Goal: Check status: Check status

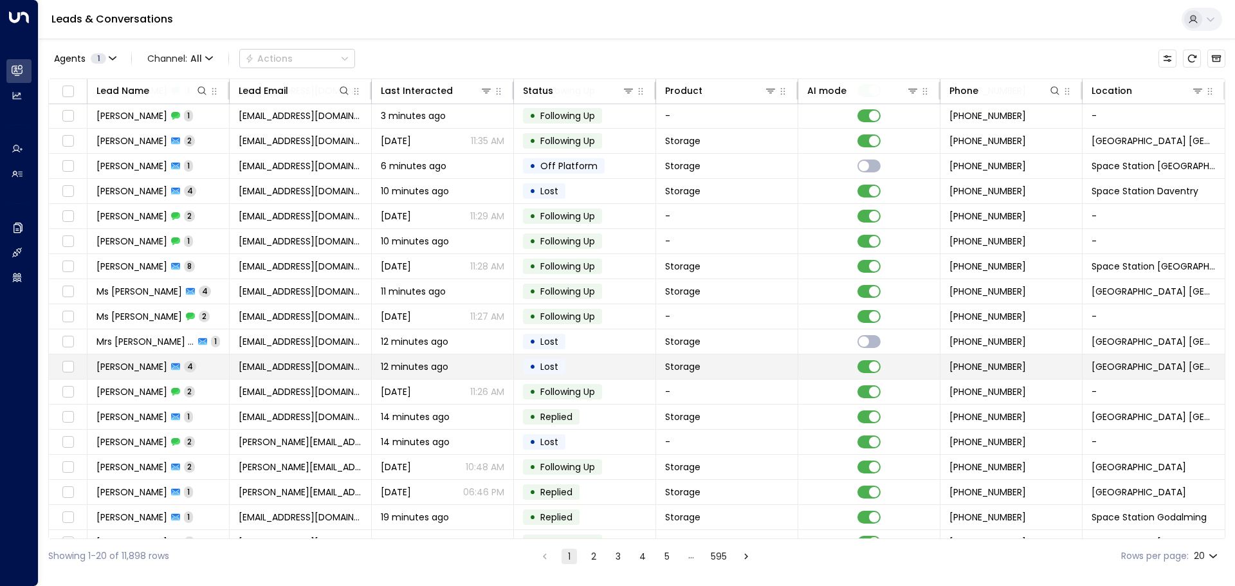
scroll to position [71, 0]
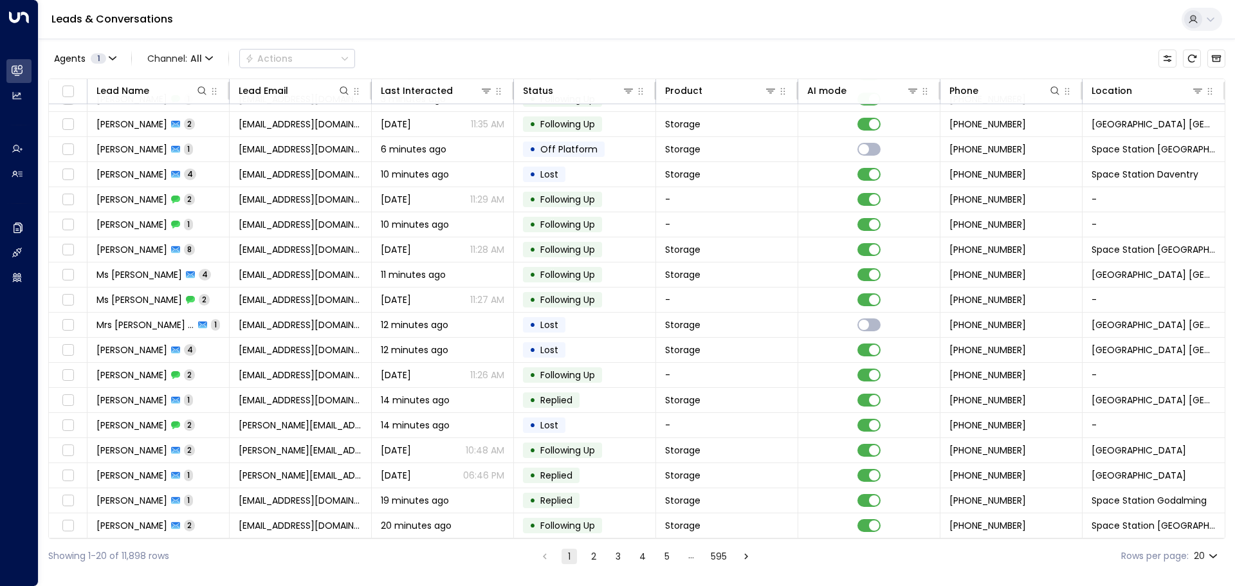
click at [596, 557] on button "2" at bounding box center [593, 556] width 15 height 15
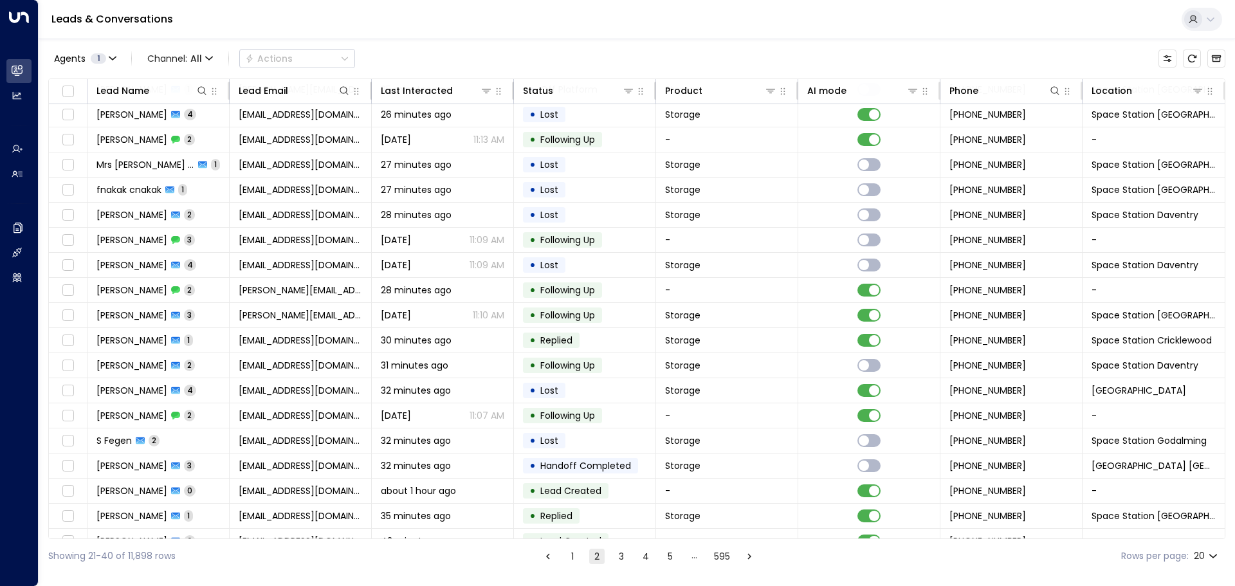
scroll to position [71, 0]
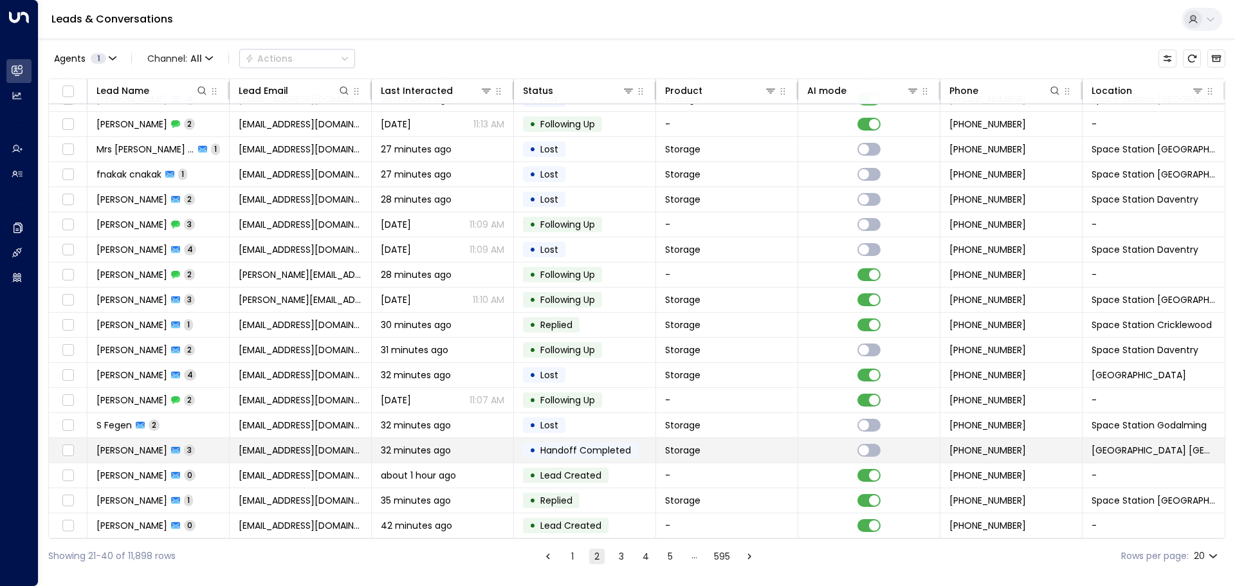
click at [617, 444] on span "Handoff Completed" at bounding box center [585, 450] width 91 height 13
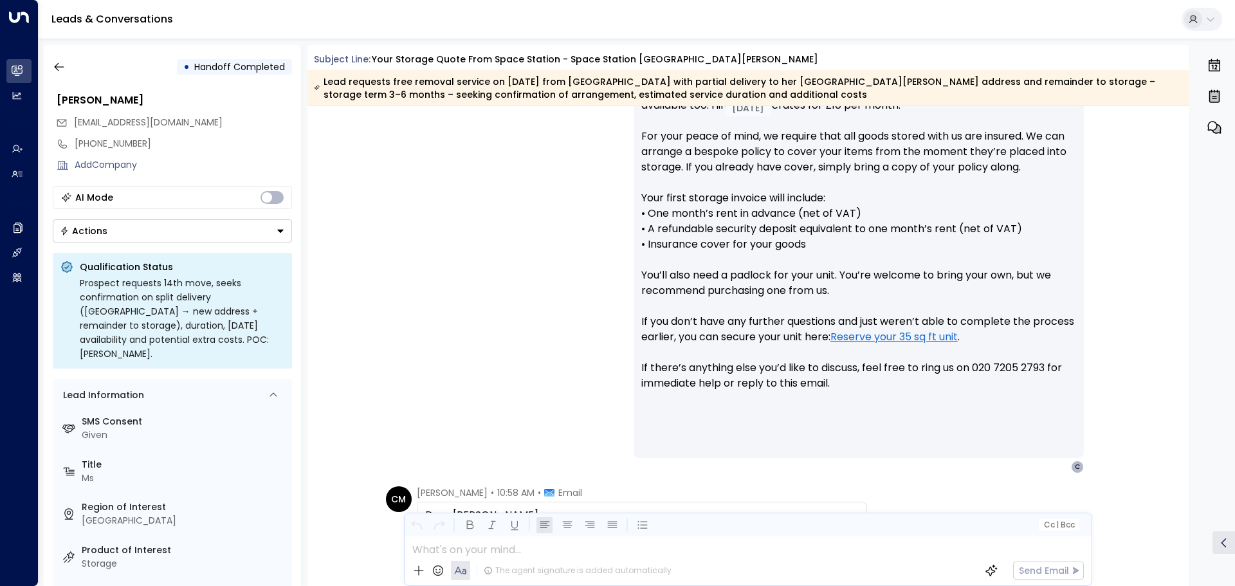
scroll to position [376, 0]
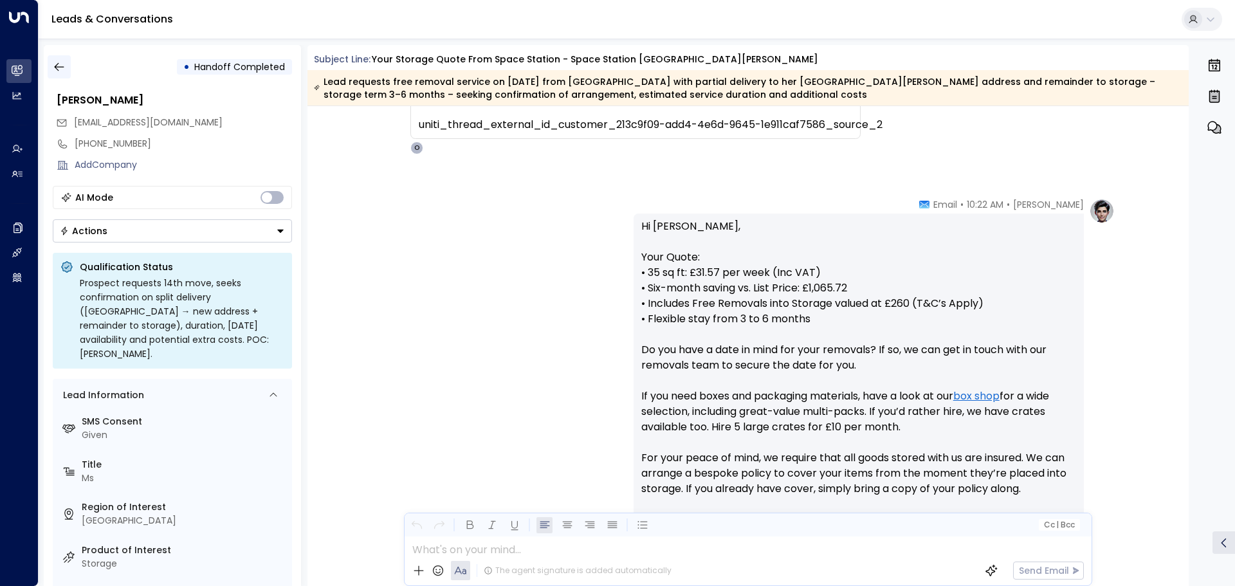
click at [59, 67] on icon "button" at bounding box center [59, 66] width 13 height 13
